Goal: Information Seeking & Learning: Check status

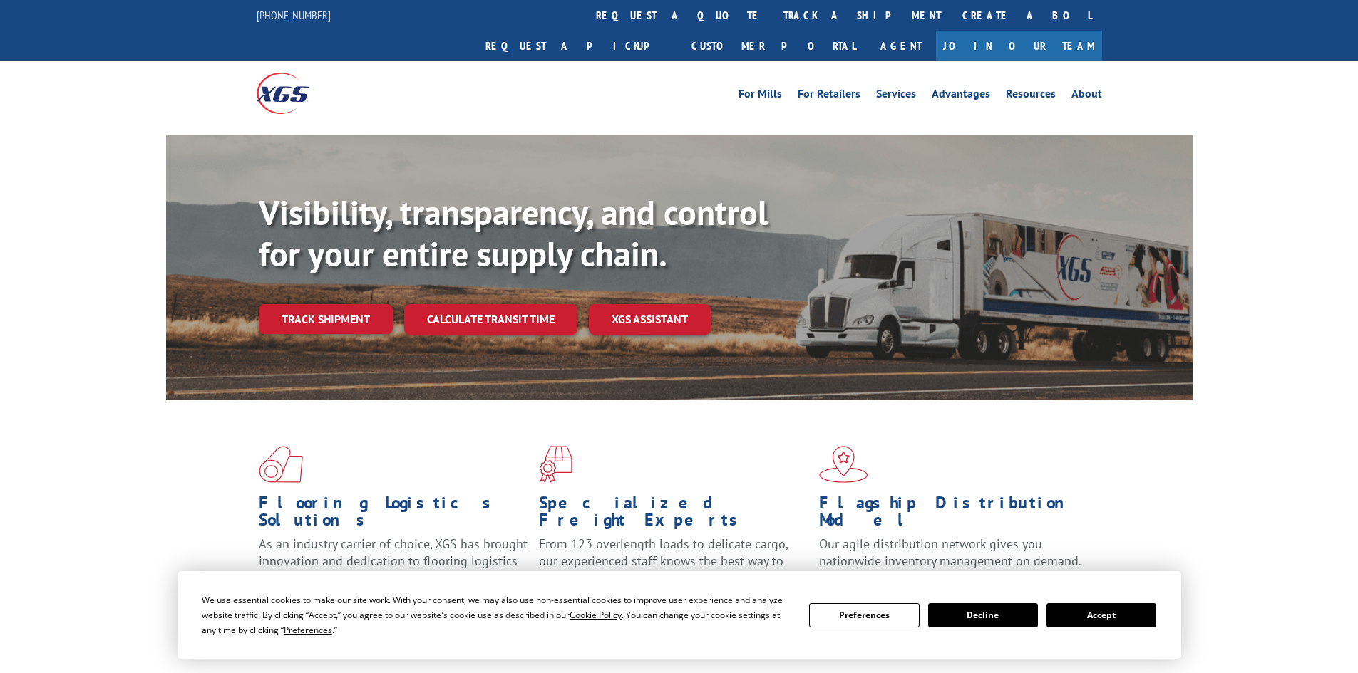
click at [344, 264] on div "Visibility, transparency, and control for your entire supply chain. Track shipm…" at bounding box center [726, 291] width 934 height 199
click at [345, 304] on link "Track shipment" at bounding box center [326, 319] width 134 height 30
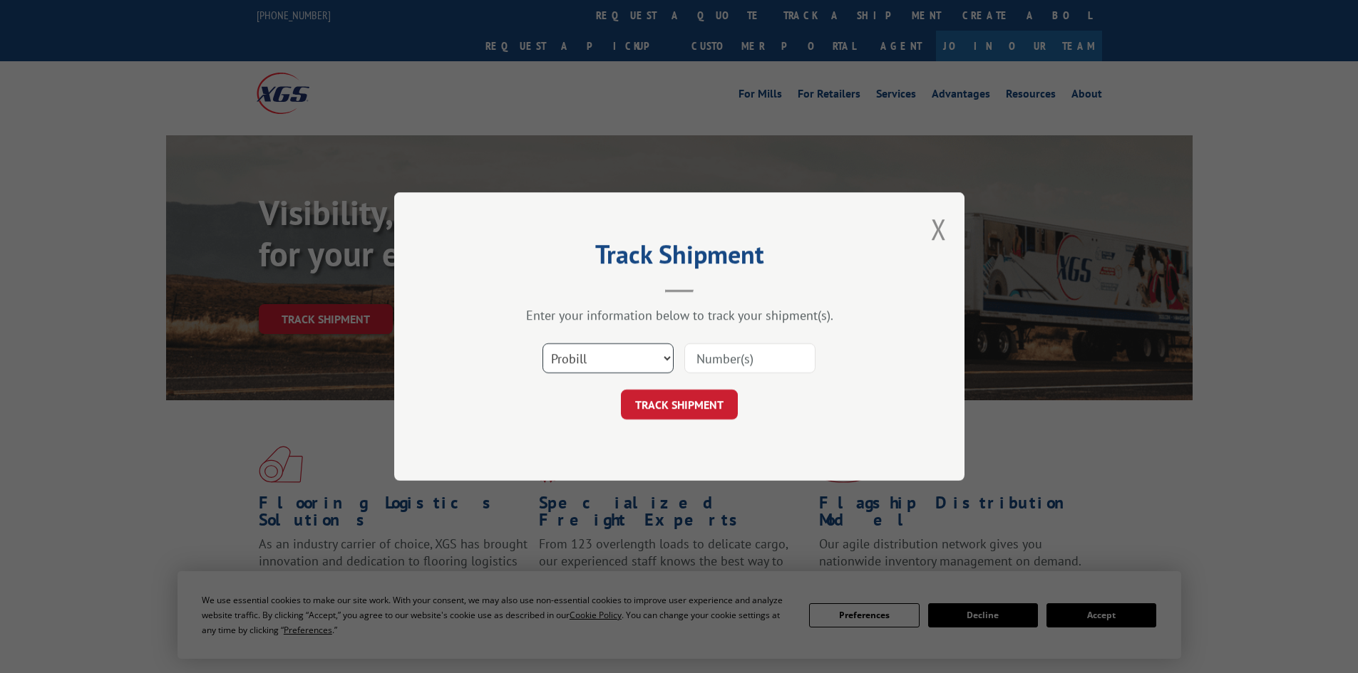
click at [664, 362] on select "Select category... Probill BOL PO" at bounding box center [607, 359] width 131 height 30
select select "bol"
click at [542, 344] on select "Select category... Probill BOL PO" at bounding box center [607, 359] width 131 height 30
drag, startPoint x: 764, startPoint y: 338, endPoint x: 759, endPoint y: 352, distance: 15.1
click at [762, 346] on div "Select category... Probill BOL PO" at bounding box center [679, 358] width 428 height 47
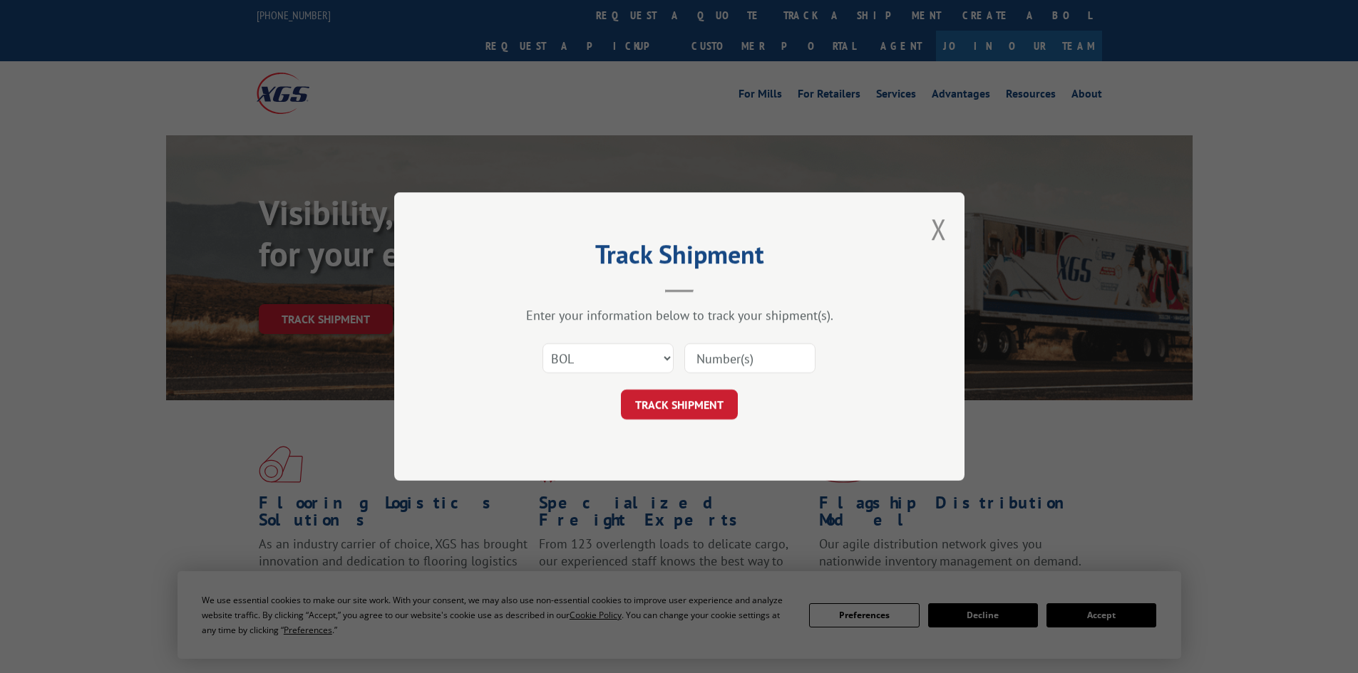
click at [759, 352] on input at bounding box center [749, 359] width 131 height 30
paste input "5238587"
type input "5238587"
click at [708, 401] on button "TRACK SHIPMENT" at bounding box center [679, 405] width 117 height 30
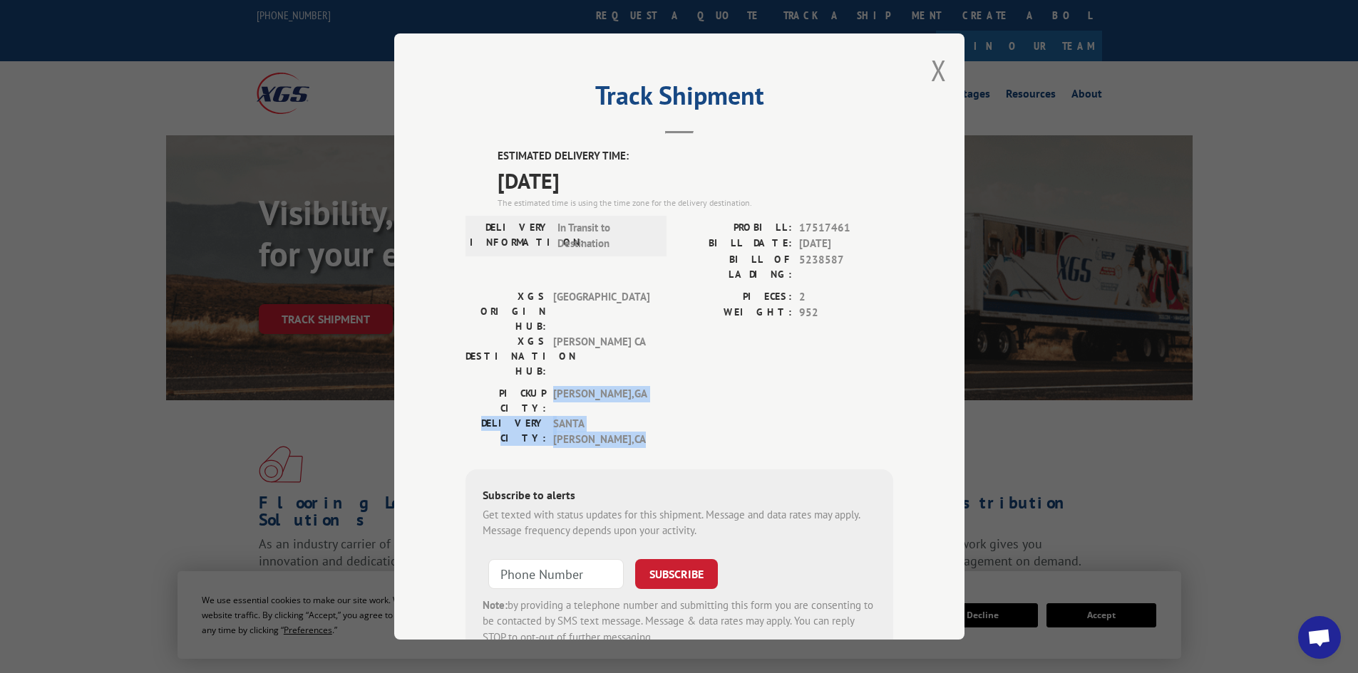
drag, startPoint x: 547, startPoint y: 336, endPoint x: 622, endPoint y: 352, distance: 76.5
click at [622, 386] on div "PICKUP CITY: [GEOGRAPHIC_DATA] , [GEOGRAPHIC_DATA]: [GEOGRAPHIC_DATA] , [GEOGRA…" at bounding box center [561, 417] width 192 height 62
click at [688, 386] on div "PICKUP CITY: [GEOGRAPHIC_DATA] , [GEOGRAPHIC_DATA]: [GEOGRAPHIC_DATA] , [GEOGRA…" at bounding box center [679, 420] width 428 height 69
click at [943, 57] on div "Track Shipment ESTIMATED DELIVERY TIME: [DATE] The estimated time is using the …" at bounding box center [679, 336] width 570 height 606
click at [932, 67] on button "Close modal" at bounding box center [939, 70] width 16 height 38
